Goal: Task Accomplishment & Management: Use online tool/utility

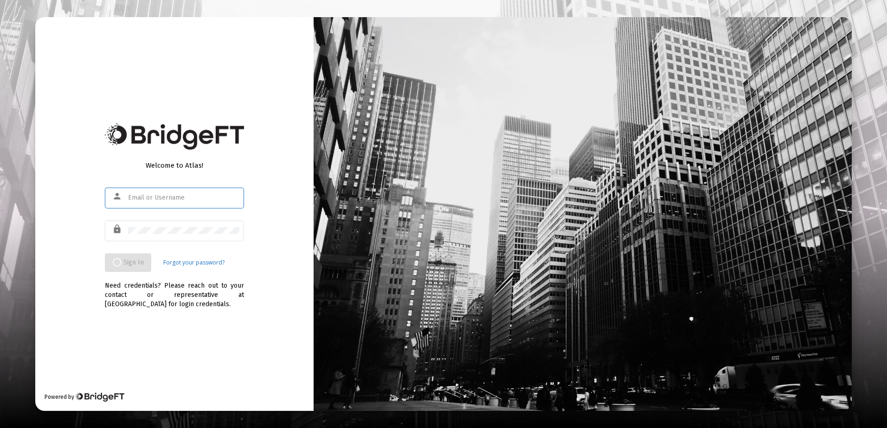
click at [142, 198] on input "text" at bounding box center [183, 197] width 111 height 7
type input "r"
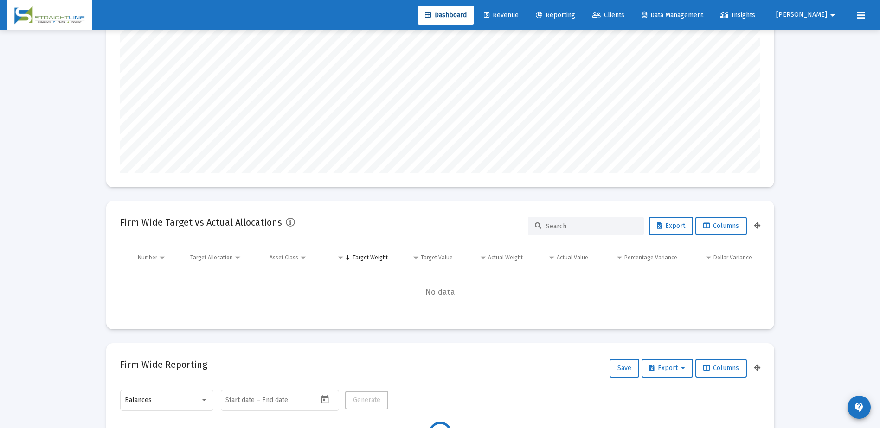
scroll to position [185, 0]
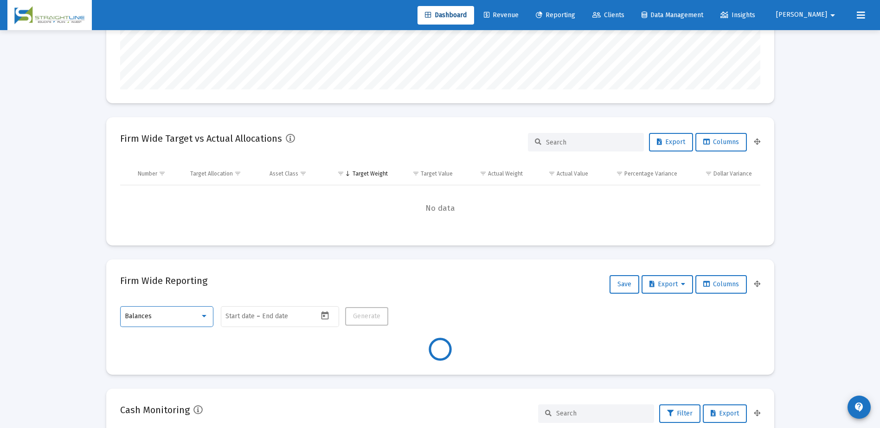
click at [207, 319] on div at bounding box center [204, 316] width 8 height 7
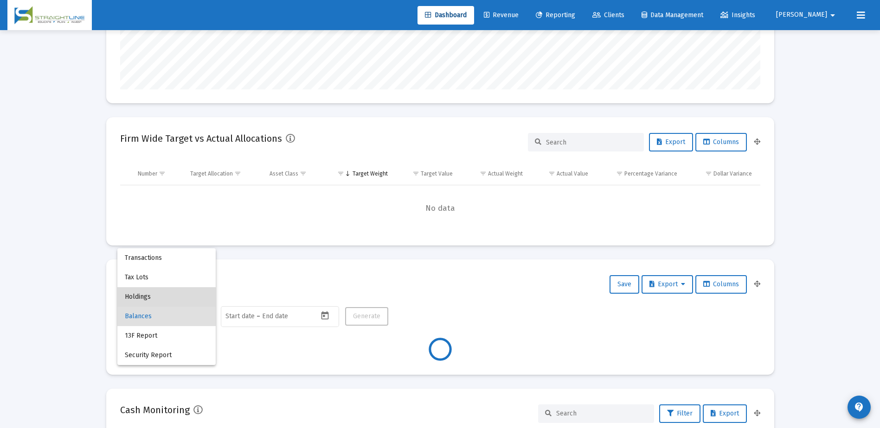
click at [187, 296] on span "Holdings" at bounding box center [166, 297] width 83 height 19
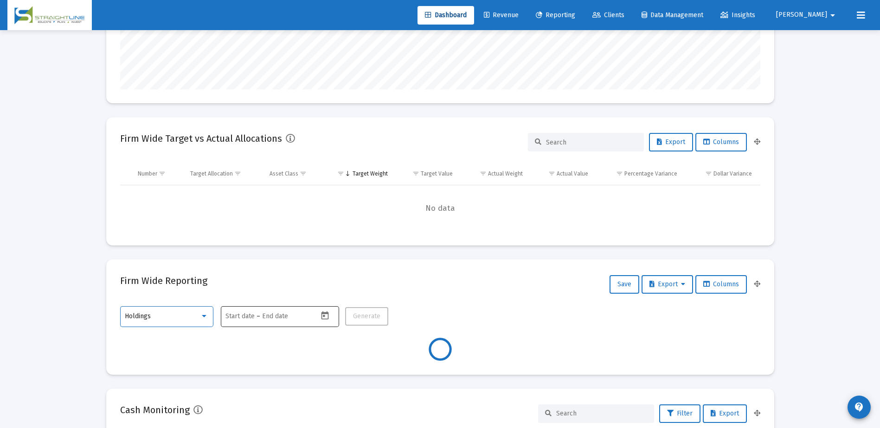
click at [322, 315] on icon "Open calendar" at bounding box center [325, 316] width 10 height 10
type input "[DATE]"
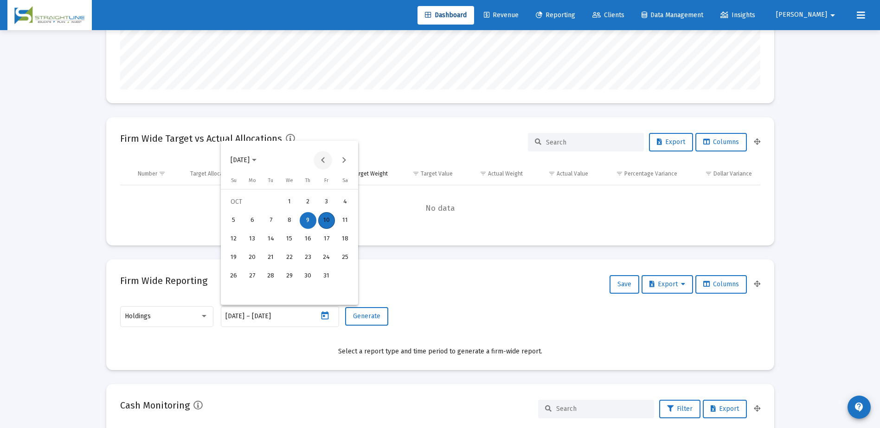
scroll to position [185, 299]
click at [321, 159] on button "Previous month" at bounding box center [322, 160] width 19 height 19
click at [320, 160] on button "Previous month" at bounding box center [322, 160] width 19 height 19
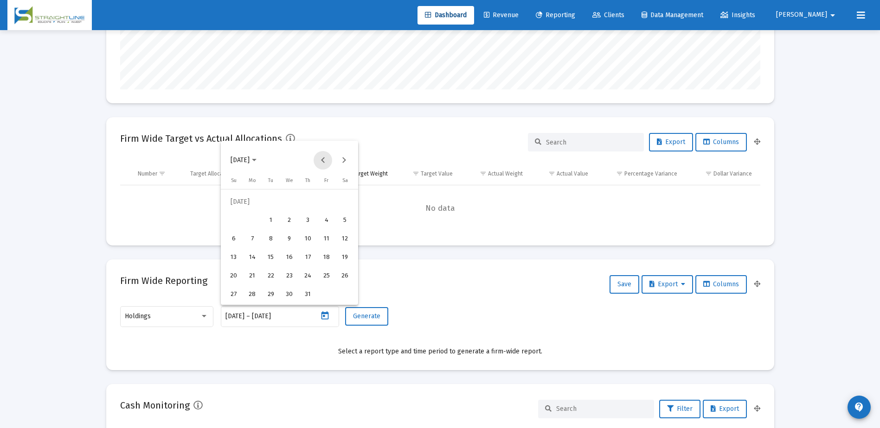
click at [320, 160] on button "Previous month" at bounding box center [322, 160] width 19 height 19
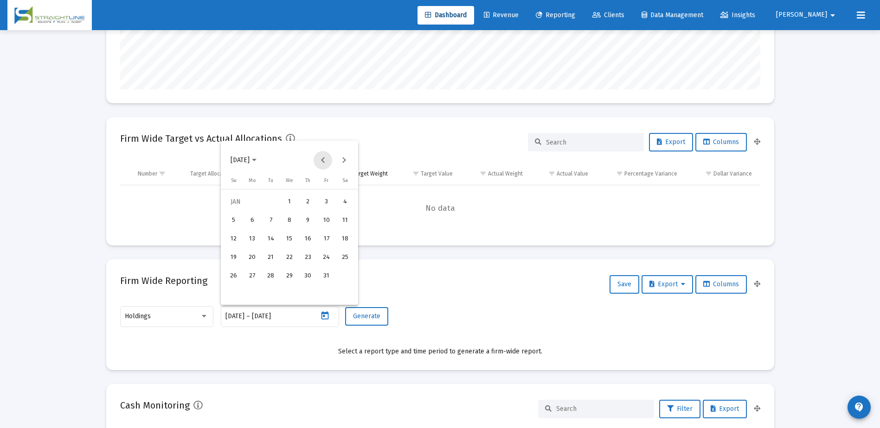
click at [320, 160] on button "Previous month" at bounding box center [322, 160] width 19 height 19
click at [276, 293] on div "31" at bounding box center [270, 295] width 17 height 17
type input "[DATE]"
click at [273, 293] on div "31" at bounding box center [270, 295] width 17 height 17
type input "[DATE]"
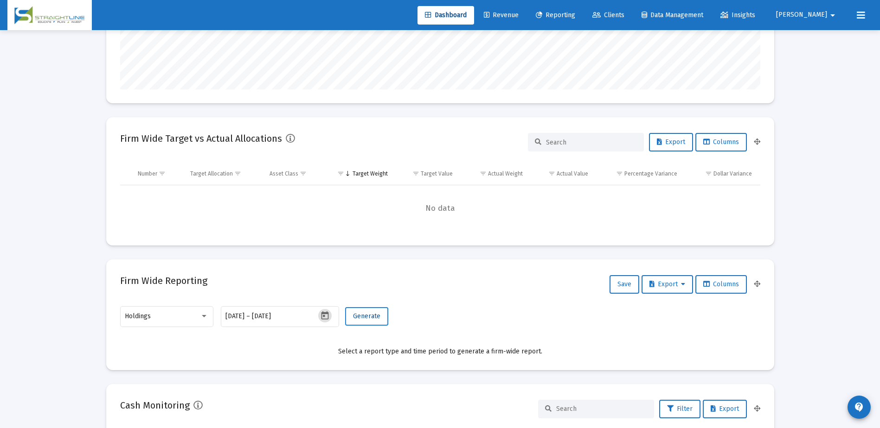
click at [359, 314] on span "Generate" at bounding box center [366, 317] width 27 height 8
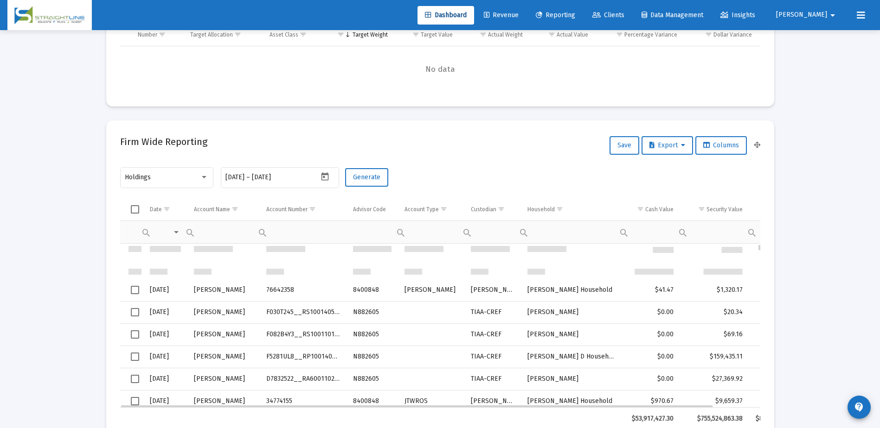
scroll to position [325, 0]
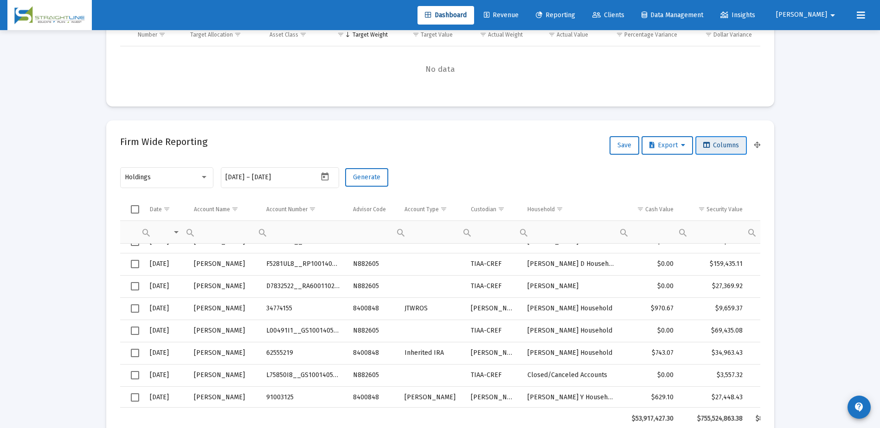
click at [735, 145] on span "Columns" at bounding box center [721, 145] width 36 height 8
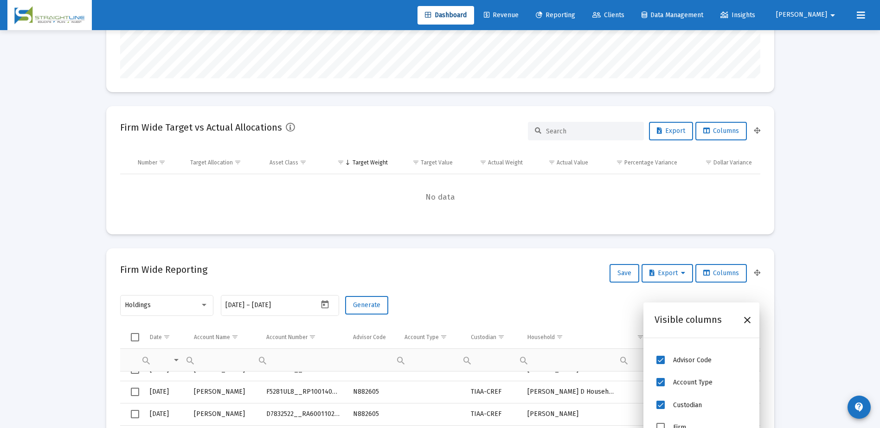
scroll to position [185, 0]
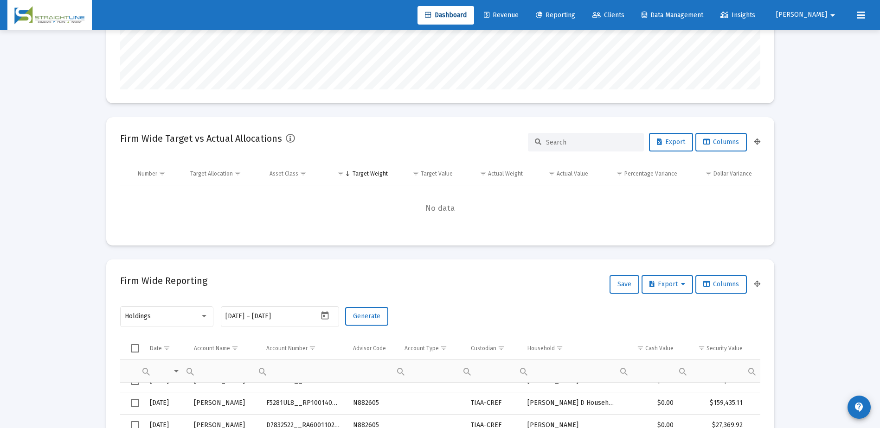
click at [564, 307] on div "Holdings [DATE] [DATE] – [DATE] Generate" at bounding box center [440, 321] width 640 height 33
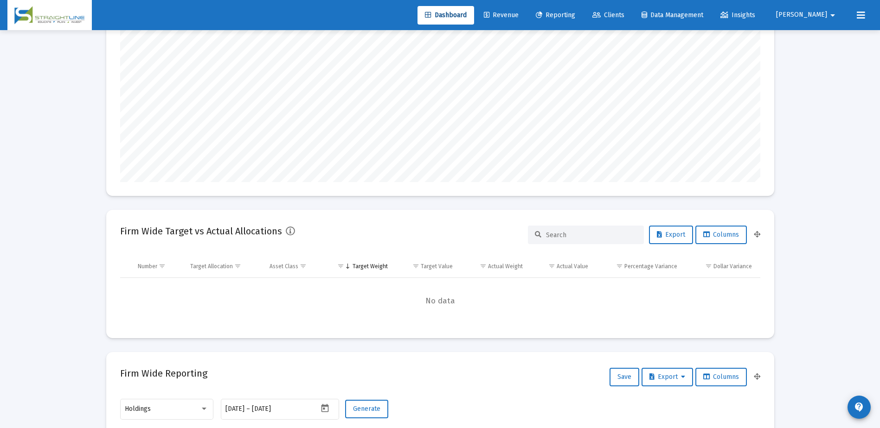
scroll to position [278, 0]
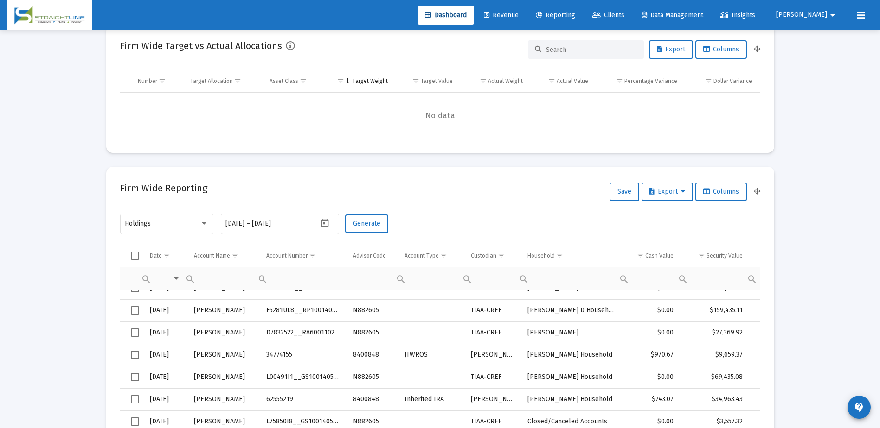
click at [513, 224] on div "Holdings [DATE] [DATE] – [DATE] Generate" at bounding box center [440, 228] width 640 height 33
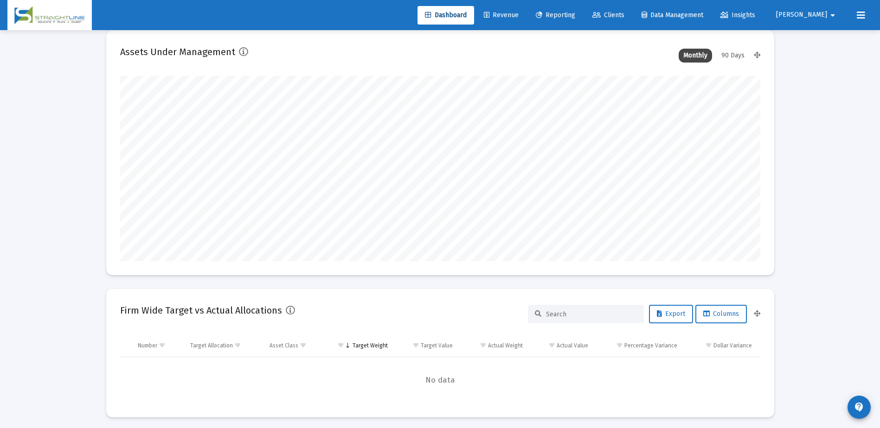
scroll to position [0, 0]
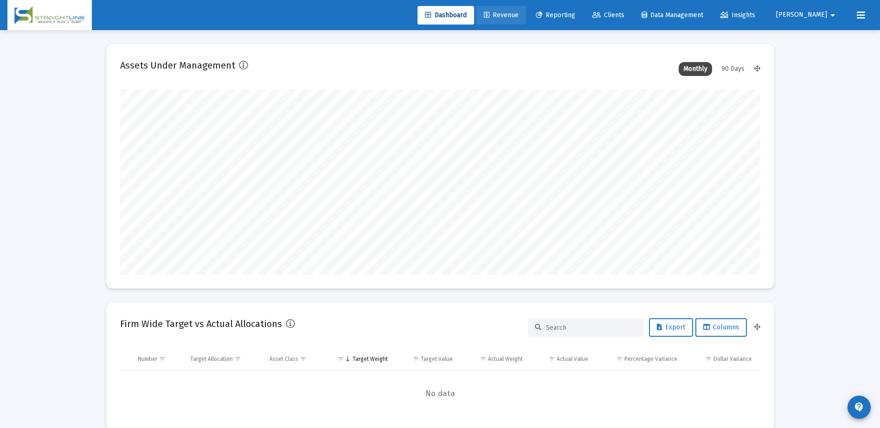
click at [518, 17] on span "Revenue" at bounding box center [501, 15] width 35 height 8
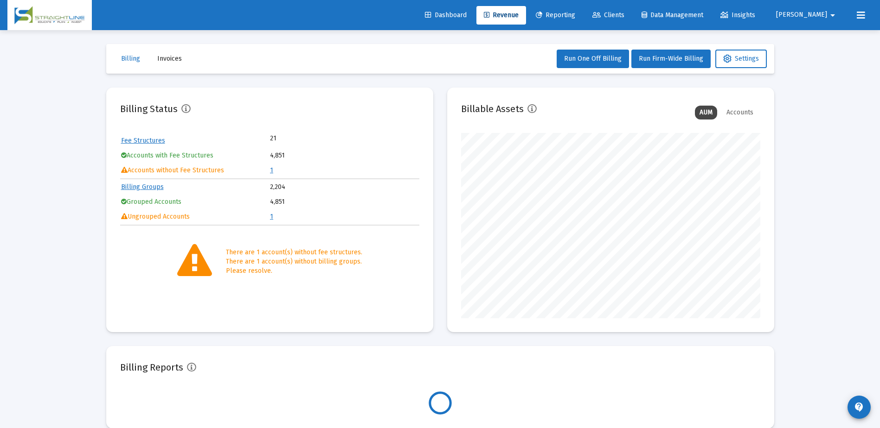
scroll to position [185, 299]
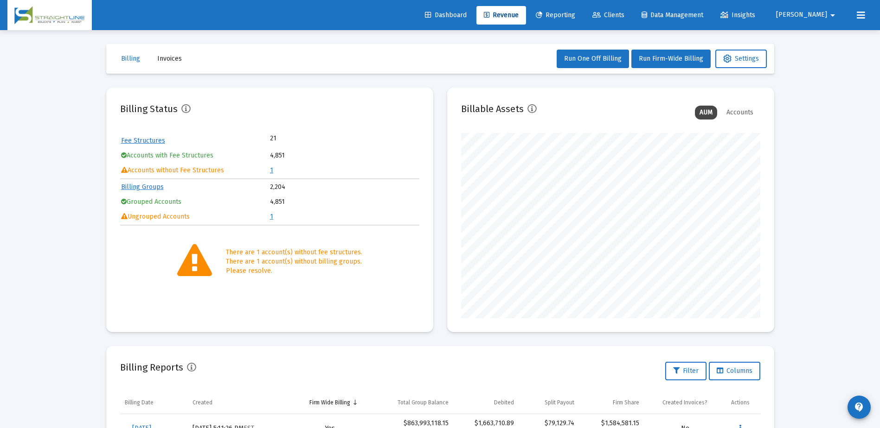
click at [849, 185] on div "Loading... Billing Invoices Run One Off Billing Run Firm-Wide Billing Settings …" at bounding box center [440, 308] width 880 height 617
